Goal: Transaction & Acquisition: Purchase product/service

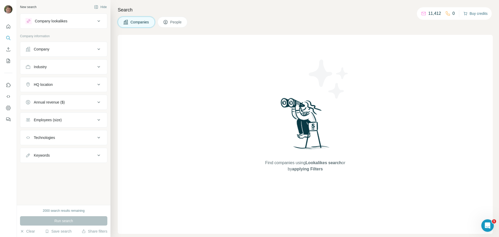
click at [472, 14] on button "Buy credits" at bounding box center [475, 13] width 24 height 7
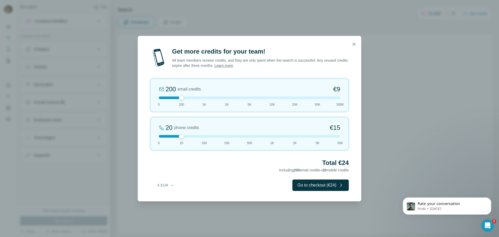
click at [180, 134] on div at bounding box center [181, 136] width 5 height 5
drag, startPoint x: 180, startPoint y: 97, endPoint x: 199, endPoint y: 98, distance: 19.2
click at [199, 98] on div at bounding box center [249, 97] width 181 height 3
drag, startPoint x: 204, startPoint y: 97, endPoint x: 208, endPoint y: 95, distance: 4.0
click at [208, 95] on div "1K email credits €42 0 200 1K 2K 5K 10K 20K 50K 500K" at bounding box center [249, 94] width 198 height 33
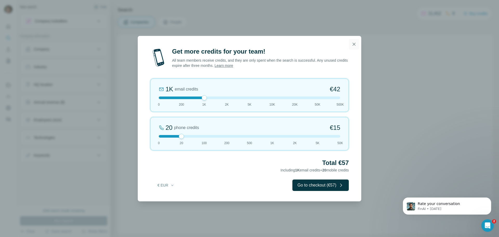
click at [355, 43] on icon "button" at bounding box center [353, 44] width 3 height 3
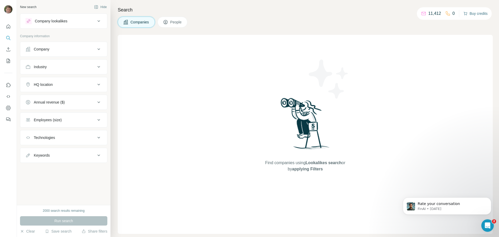
click at [472, 11] on button "Buy credits" at bounding box center [475, 13] width 24 height 7
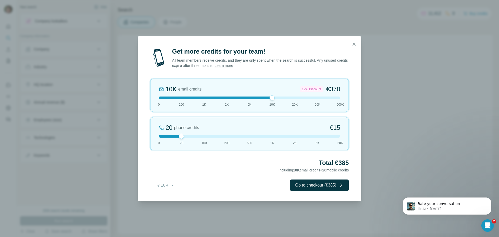
drag, startPoint x: 181, startPoint y: 98, endPoint x: 268, endPoint y: 97, distance: 86.5
click at [268, 97] on div at bounding box center [249, 97] width 181 height 3
click at [252, 79] on div "10K email credits 12% Discount €370 0 200 1K 2K 5K 10K 20K 50K 500K" at bounding box center [249, 94] width 198 height 33
click at [274, 98] on div at bounding box center [249, 97] width 181 height 3
drag, startPoint x: 272, startPoint y: 98, endPoint x: 201, endPoint y: 100, distance: 71.2
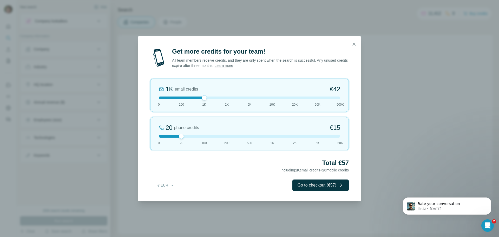
click at [201, 100] on div "1K email credits €42 0 200 1K 2K 5K 10K 20K 50K 500K" at bounding box center [249, 94] width 198 height 33
click at [285, 17] on div "Get more credits for your team! All team members receive credits, and they are …" at bounding box center [249, 118] width 499 height 237
